Goal: Task Accomplishment & Management: Complete application form

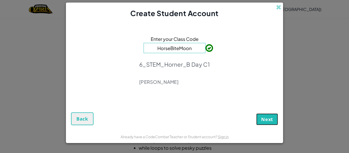
click at [271, 114] on button "Next" at bounding box center [267, 119] width 22 height 12
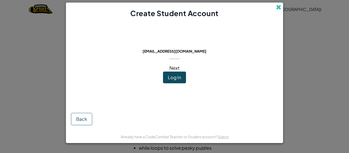
click at [277, 7] on span at bounding box center [278, 7] width 5 height 5
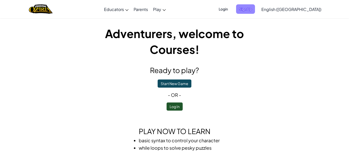
click at [255, 7] on span "Sign Up" at bounding box center [245, 8] width 19 height 9
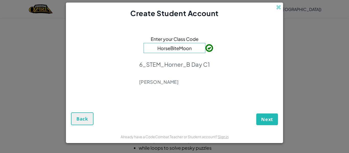
click at [277, 7] on span at bounding box center [278, 7] width 5 height 5
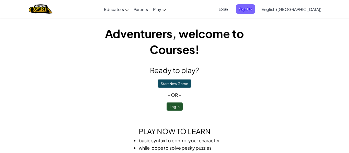
click at [231, 9] on span "Login" at bounding box center [222, 8] width 15 height 9
